Goal: Transaction & Acquisition: Book appointment/travel/reservation

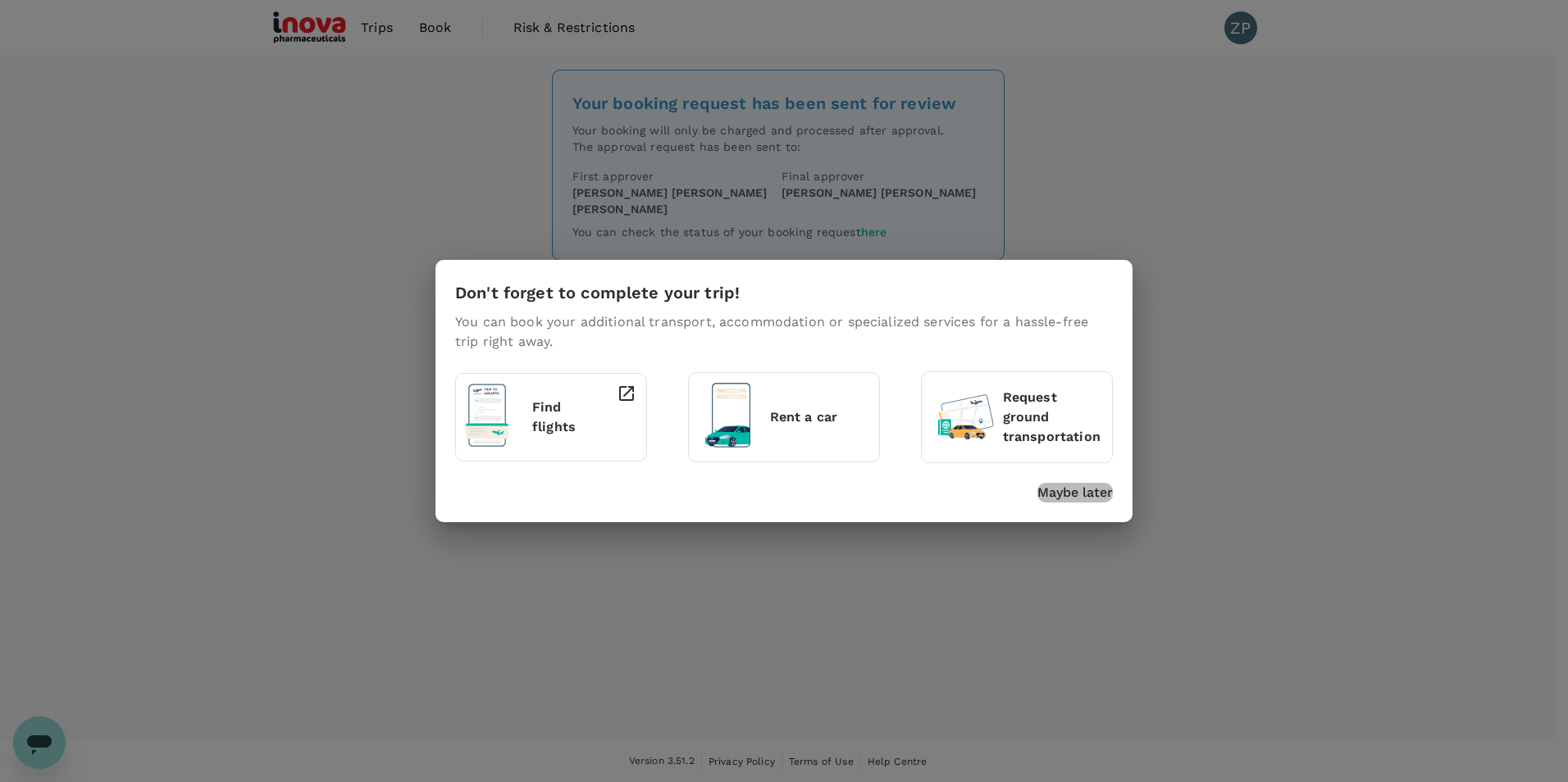
click at [1079, 492] on p "Maybe later" at bounding box center [1075, 492] width 76 height 20
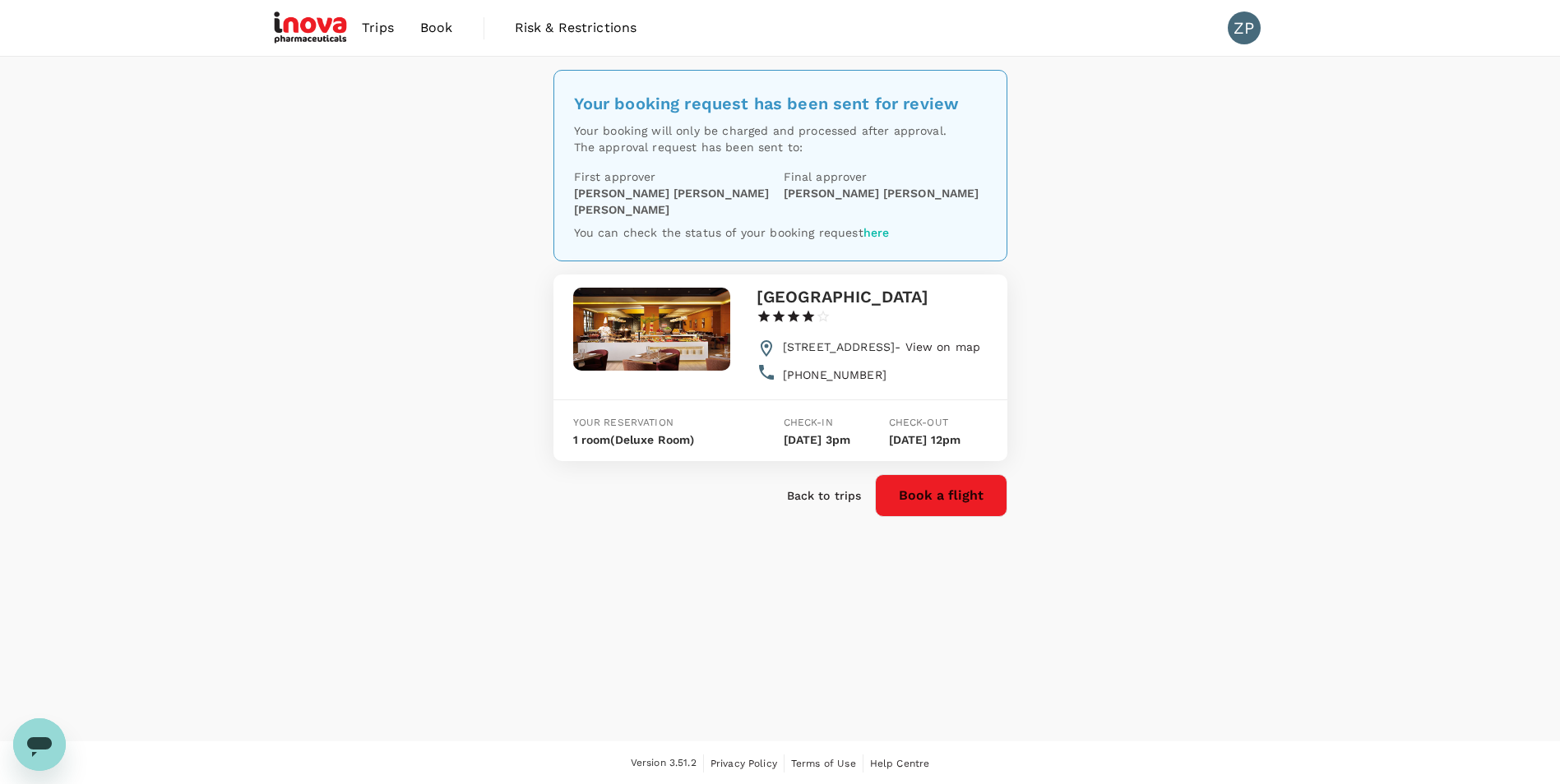
click at [366, 30] on span "Trips" at bounding box center [377, 28] width 32 height 20
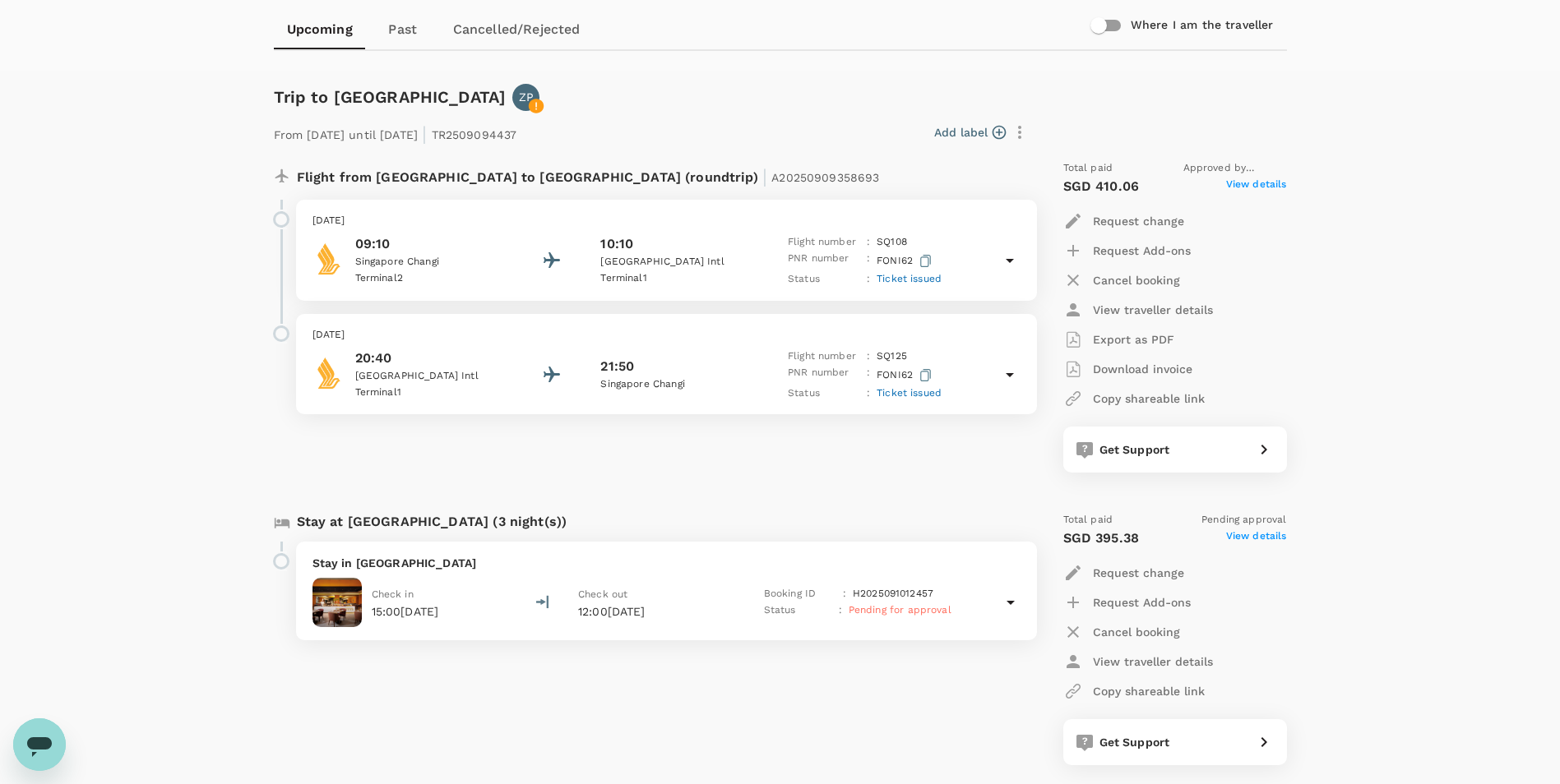
scroll to position [165, 0]
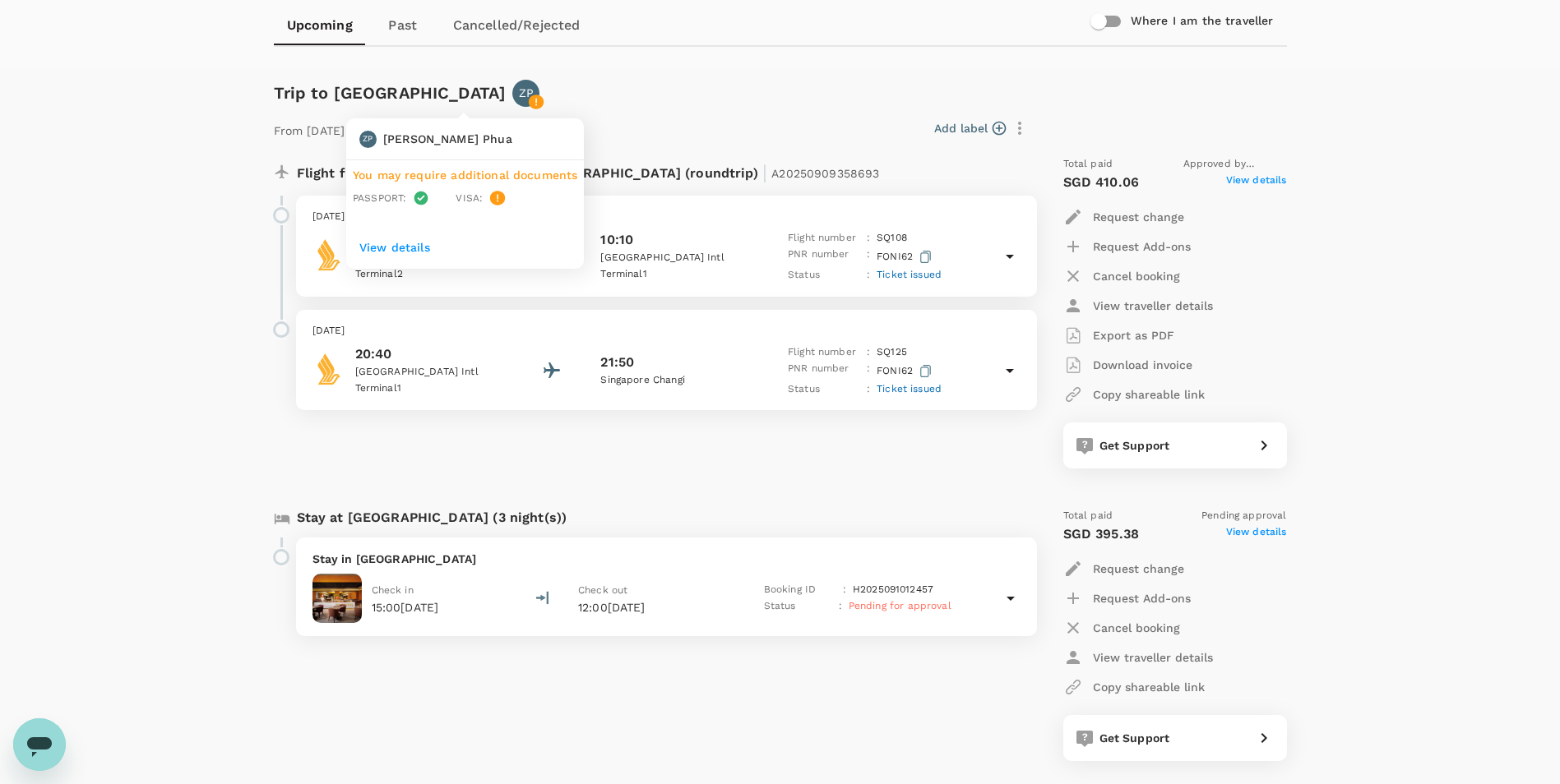
click at [535, 104] on icon at bounding box center [536, 103] width 2 height 8
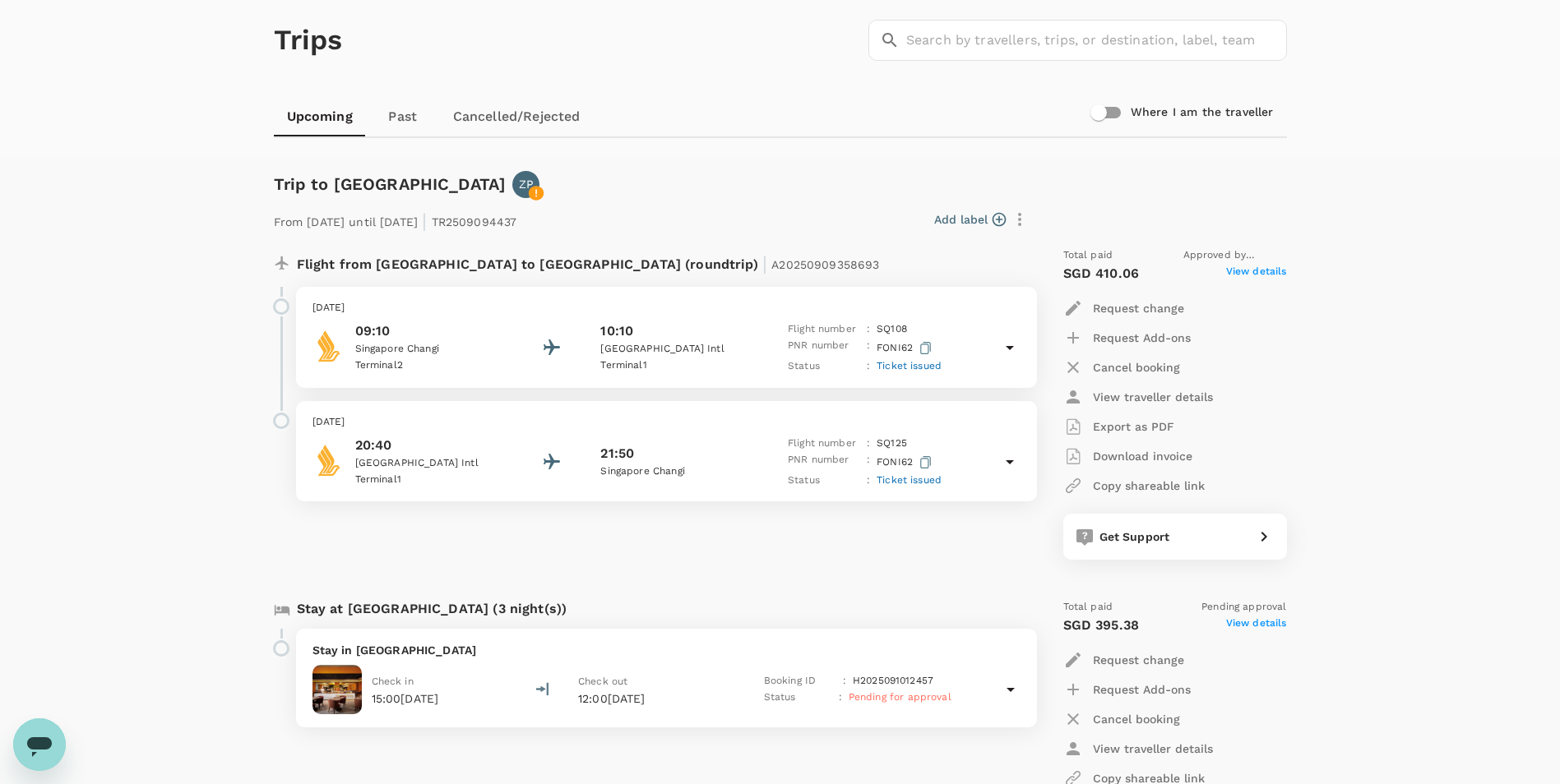
scroll to position [0, 0]
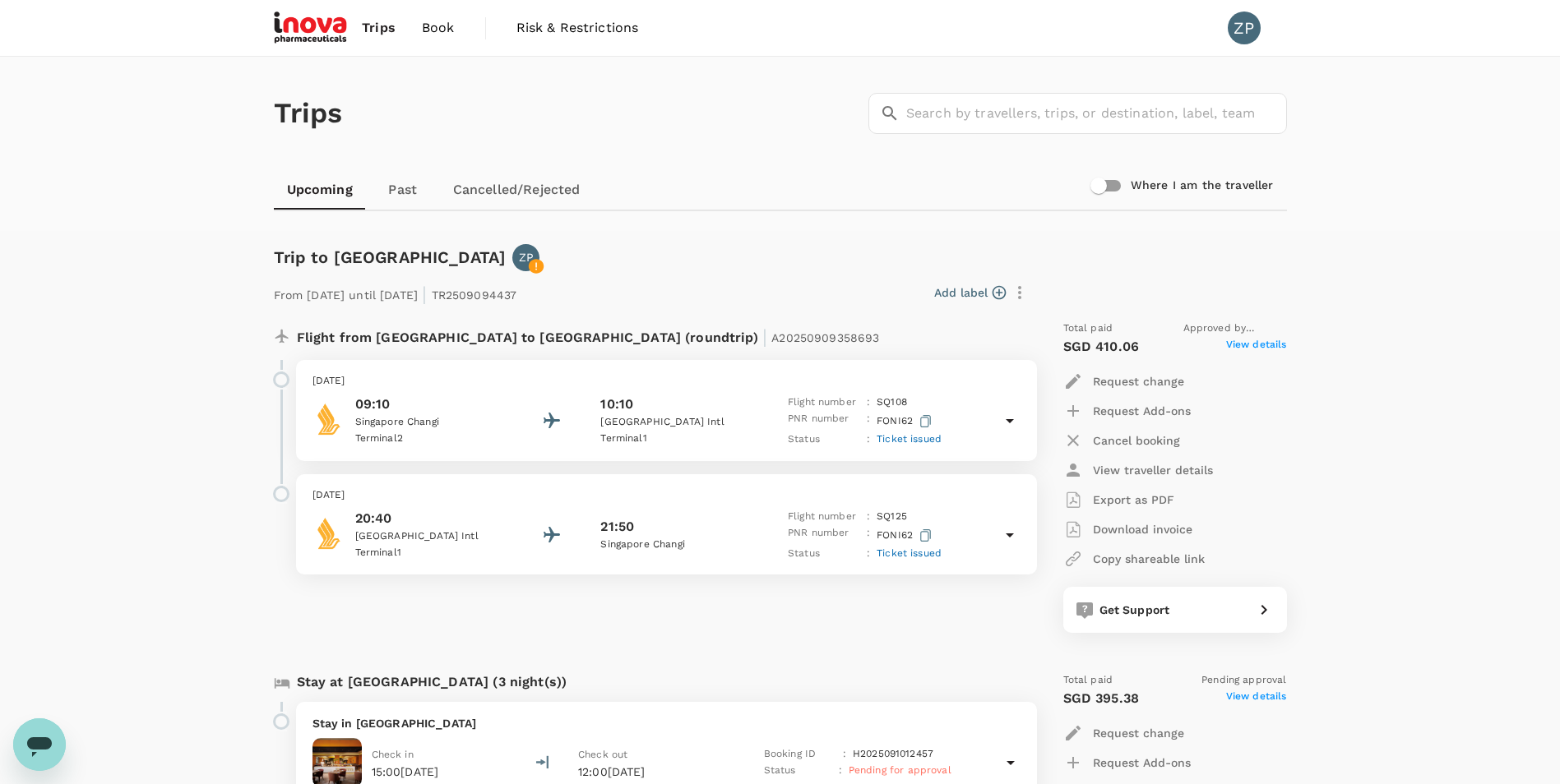
click at [316, 26] on img at bounding box center [312, 28] width 76 height 36
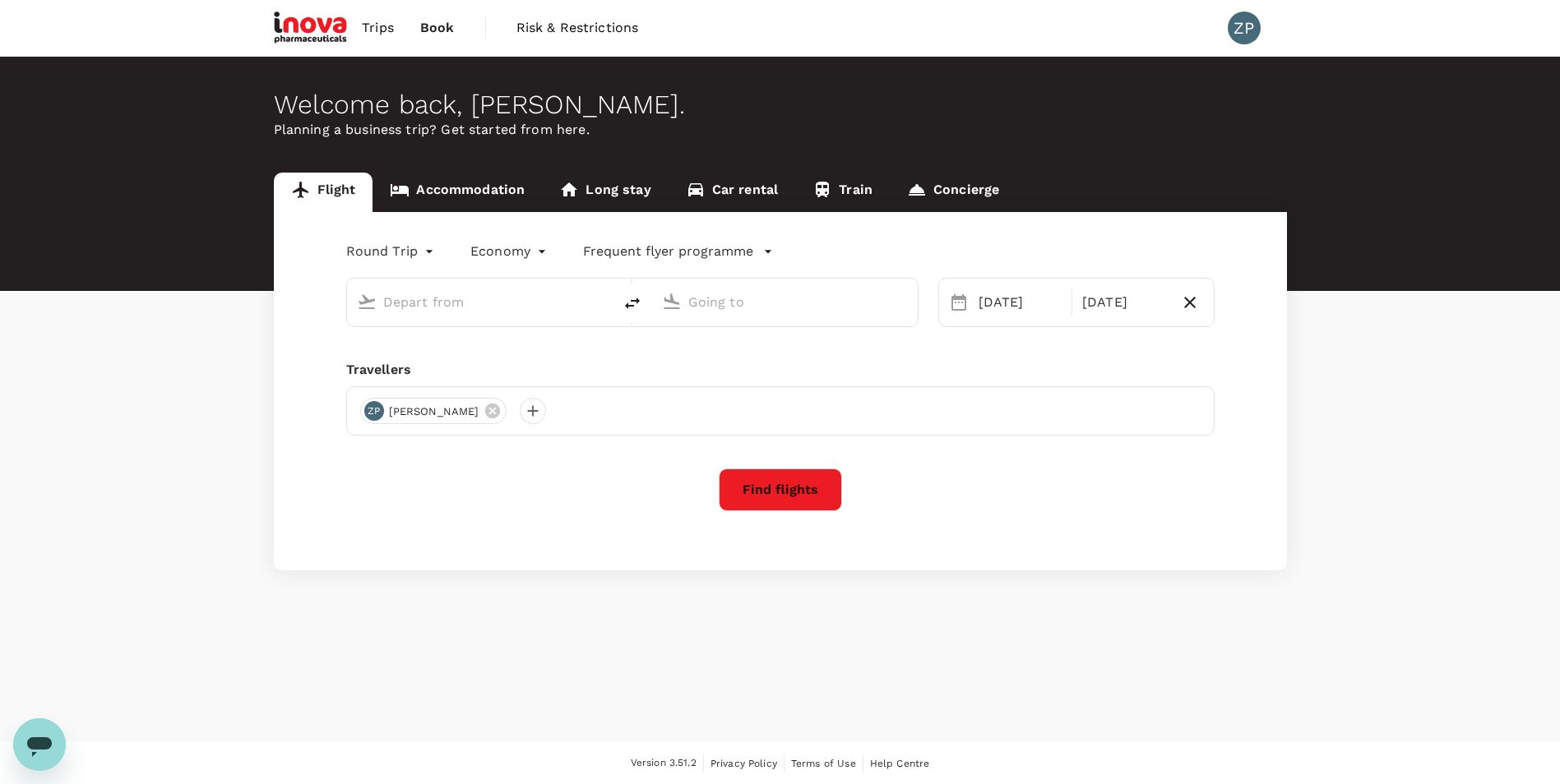
type input "Singapore Changi (SIN)"
type input "Kuala Lumpur Intl (KUL)"
type input "Singapore Changi (SIN)"
type input "Kuala Lumpur Intl (KUL)"
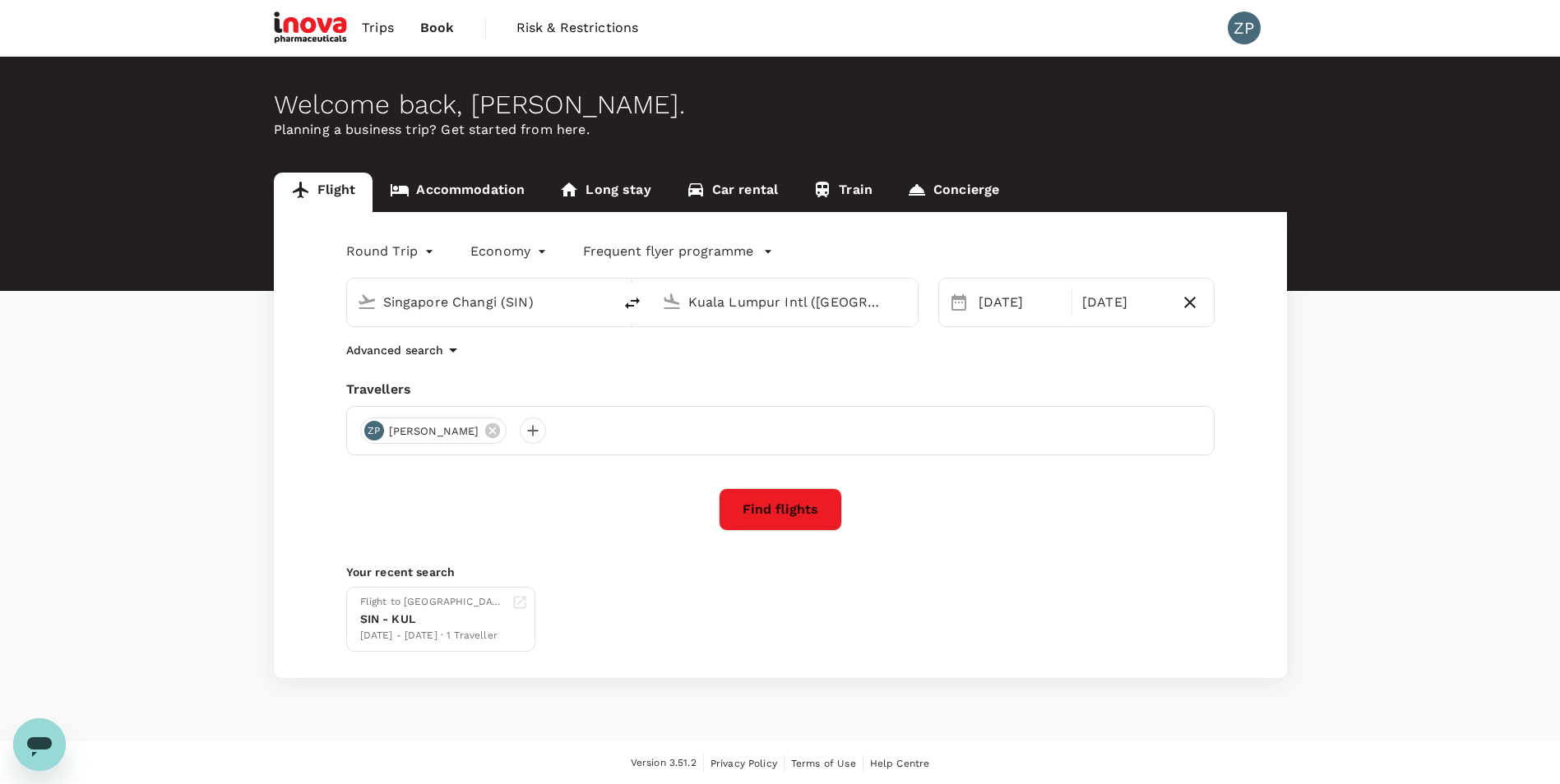
click at [1400, 581] on div "Flight Accommodation Long stay Car rental Train Concierge Round Trip roundtrip …" at bounding box center [780, 425] width 1560 height 505
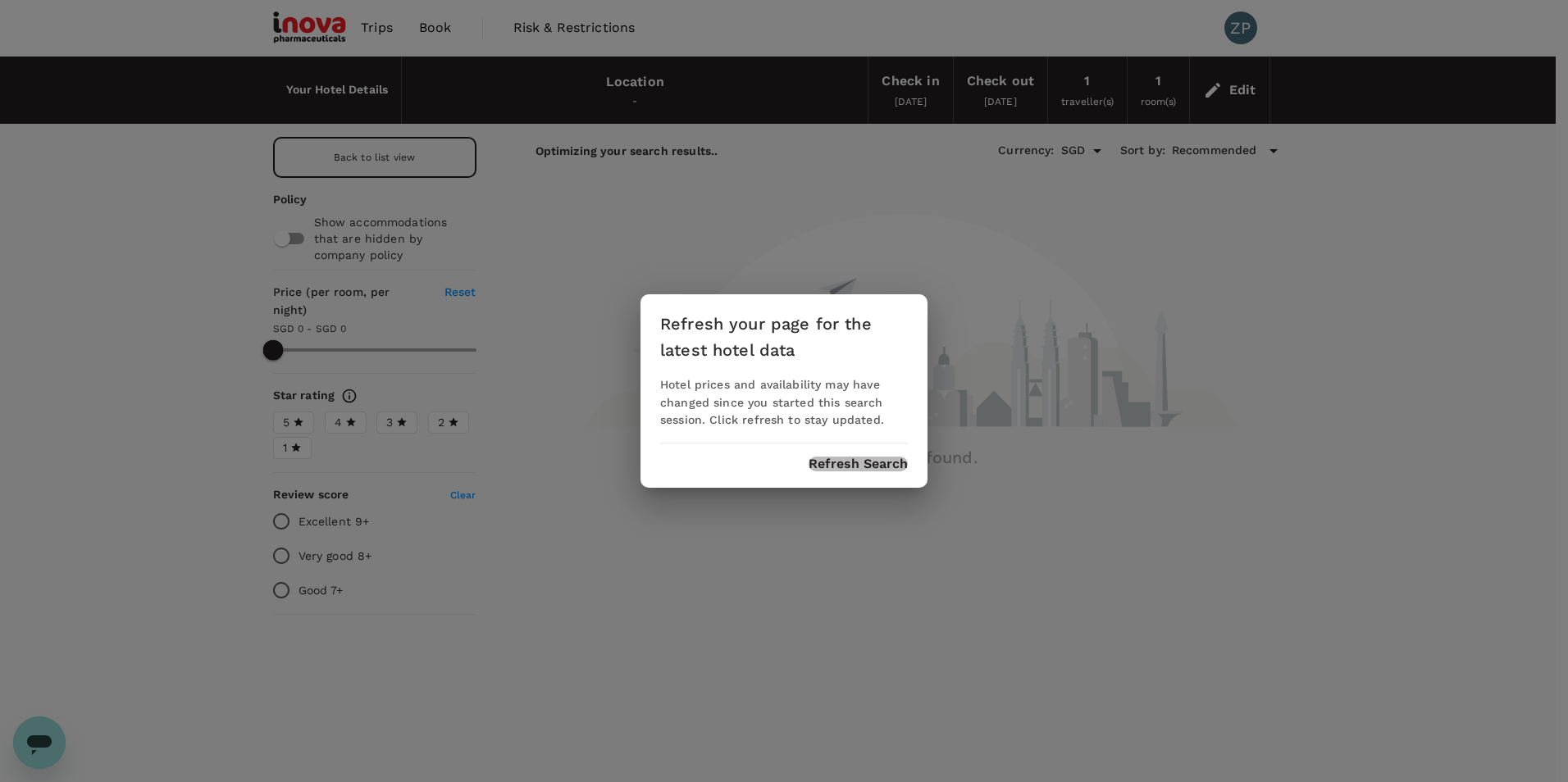
click at [855, 467] on button "Refresh Search" at bounding box center [859, 464] width 99 height 14
